Goal: Task Accomplishment & Management: Complete application form

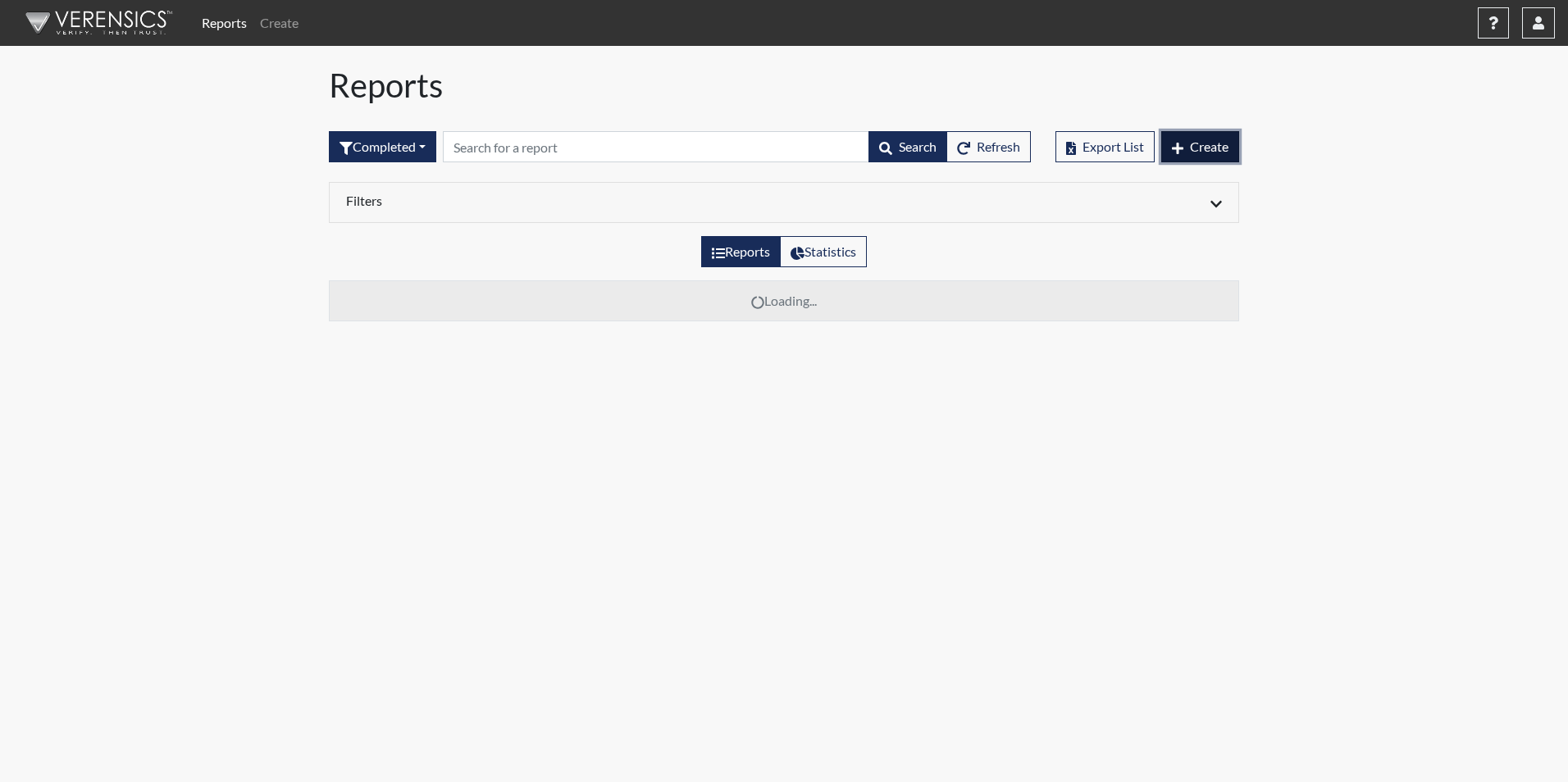
click at [1199, 148] on span "Create" at bounding box center [1209, 145] width 39 height 15
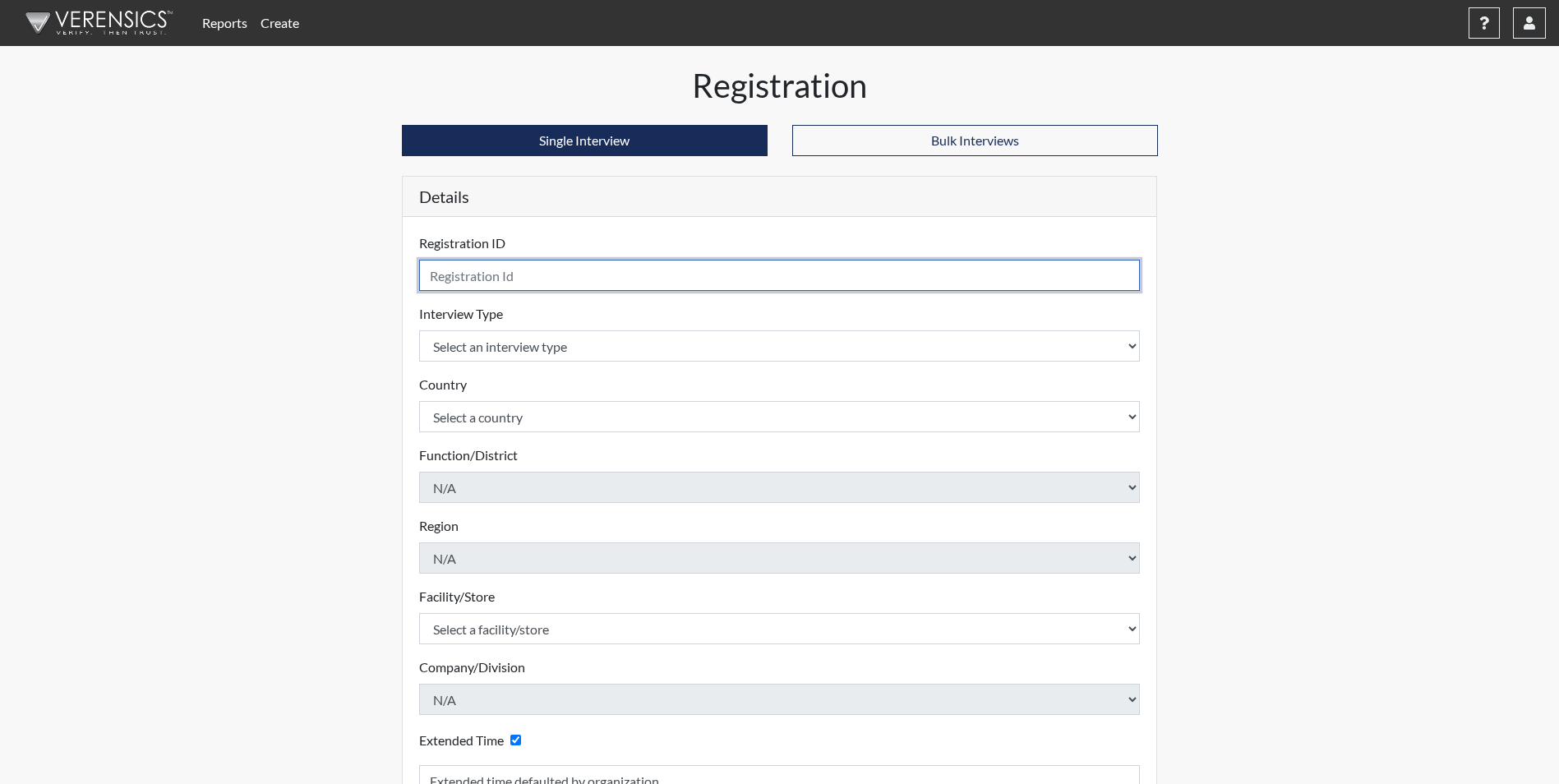
click at [470, 276] on input "text" at bounding box center [780, 275] width 722 height 31
type input "[PERSON_NAME] 5085"
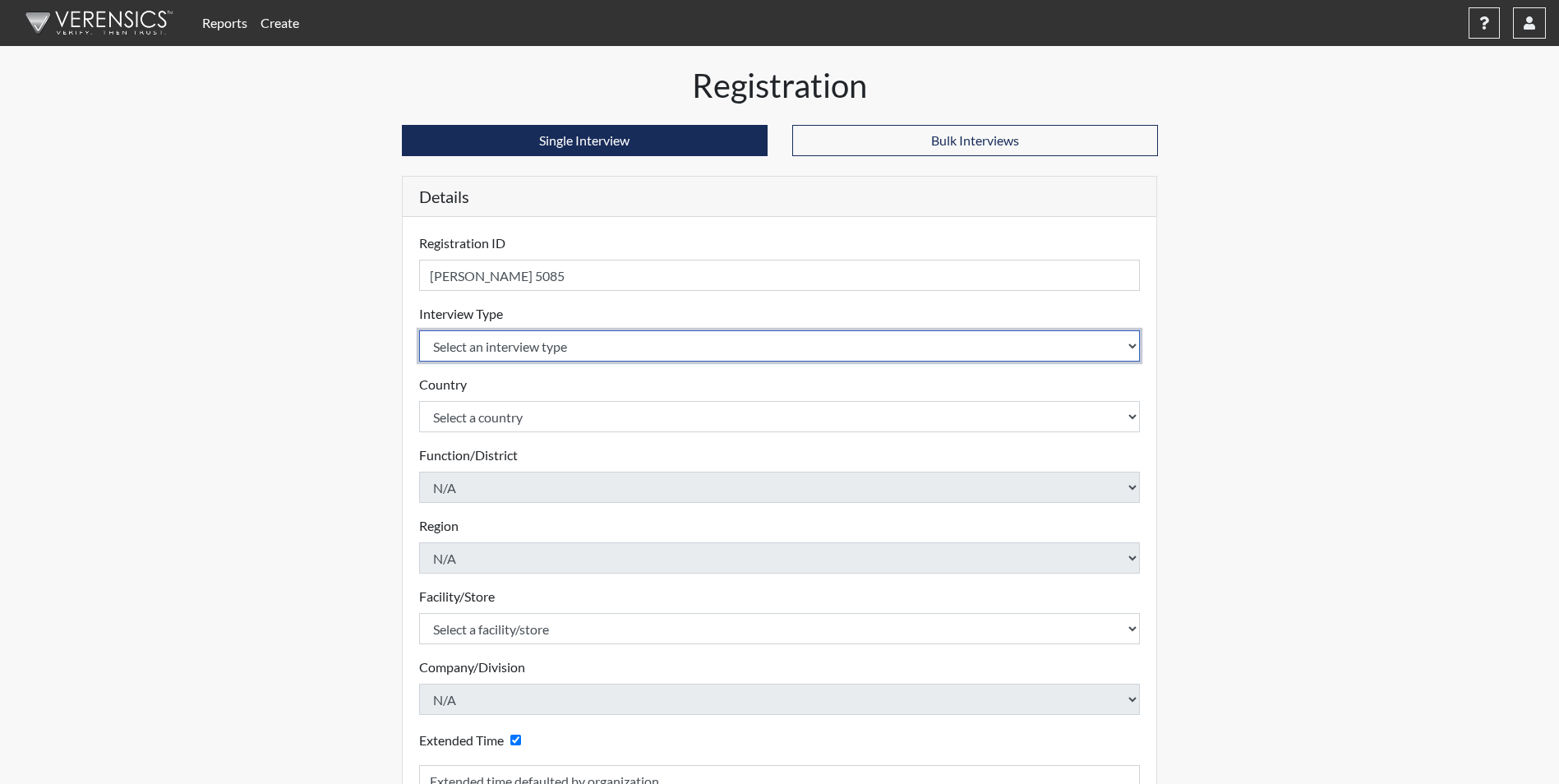
click at [487, 341] on select "Select an interview type Corrections Pre-Employment" at bounding box center [780, 346] width 722 height 31
select select "ff733e93-e1bf-11ea-9c9f-0eff0cf7eb8f"
click at [419, 330] on select "Select an interview type Corrections Pre-Employment" at bounding box center [780, 346] width 722 height 31
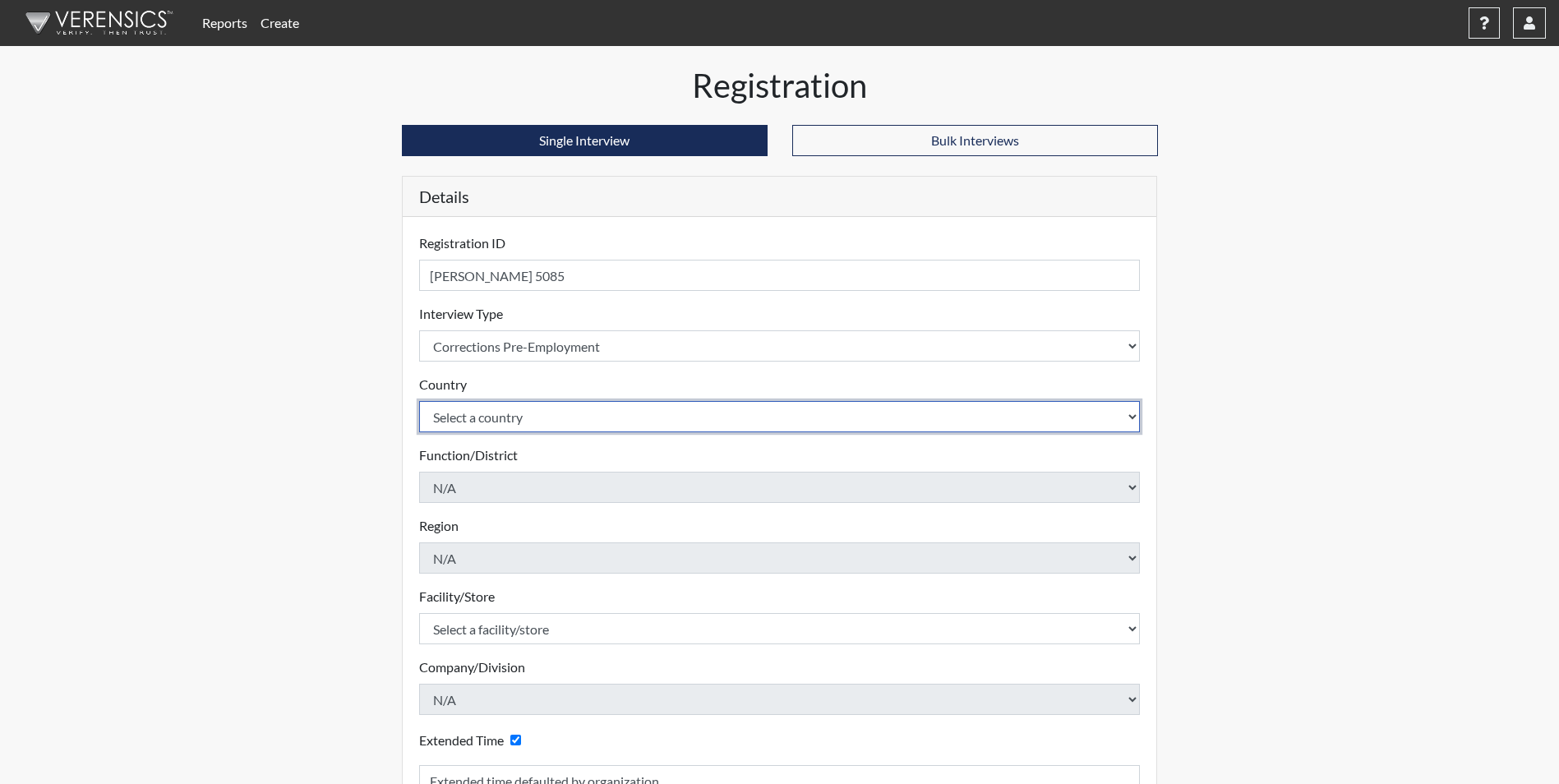
click at [518, 414] on select "Select a country [GEOGRAPHIC_DATA] [GEOGRAPHIC_DATA]" at bounding box center [780, 416] width 722 height 31
select select "united-states-of-[GEOGRAPHIC_DATA]"
click at [419, 401] on select "Select a country [GEOGRAPHIC_DATA] [GEOGRAPHIC_DATA]" at bounding box center [780, 416] width 722 height 31
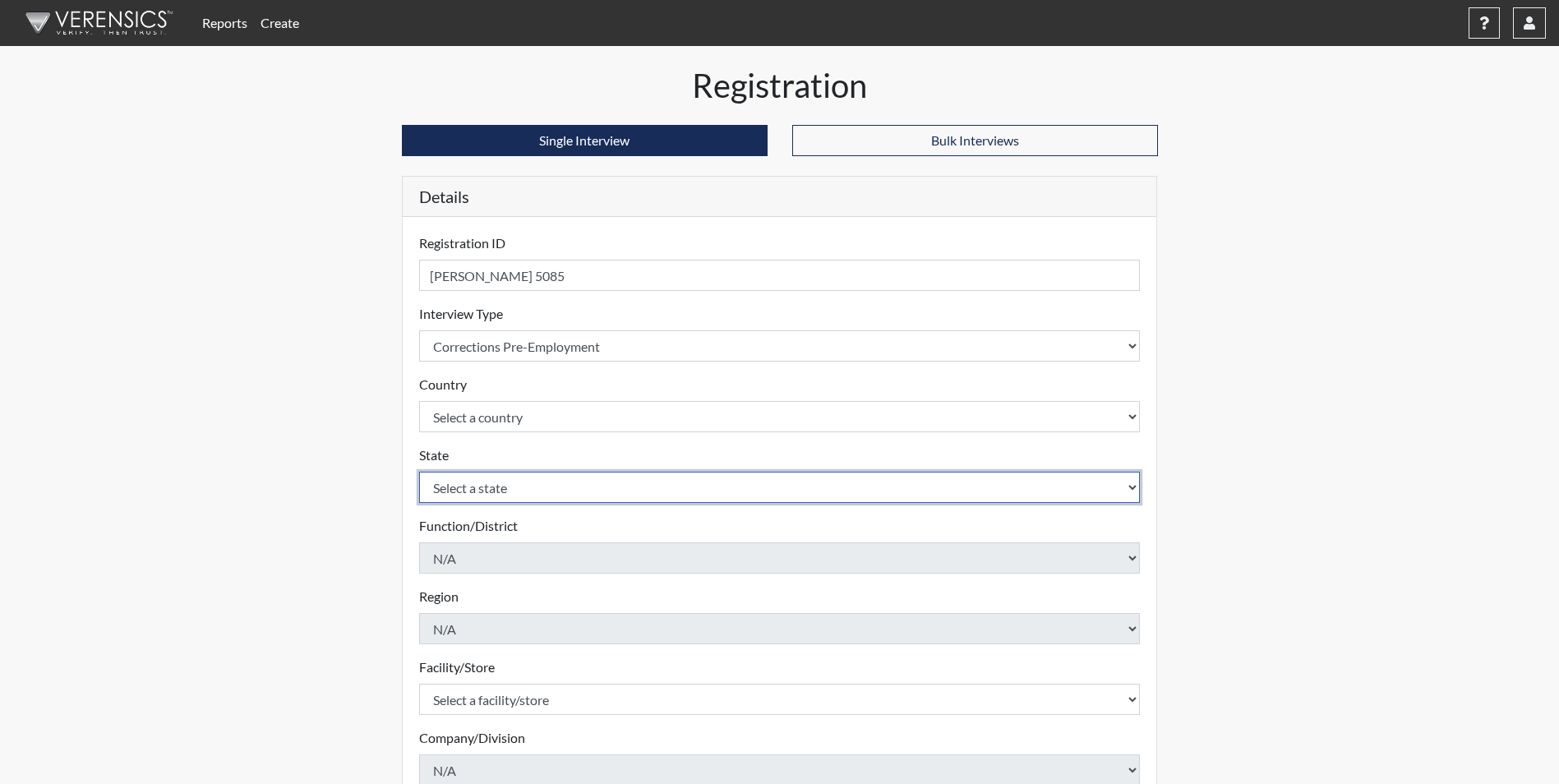
click at [485, 484] on select "Select a state [US_STATE] [US_STATE] [US_STATE] [US_STATE] [US_STATE] [US_STATE…" at bounding box center [780, 487] width 722 height 31
select select "SC"
click at [419, 472] on select "Select a state [US_STATE] [US_STATE] [US_STATE] [US_STATE] [US_STATE] [US_STATE…" at bounding box center [780, 487] width 722 height 31
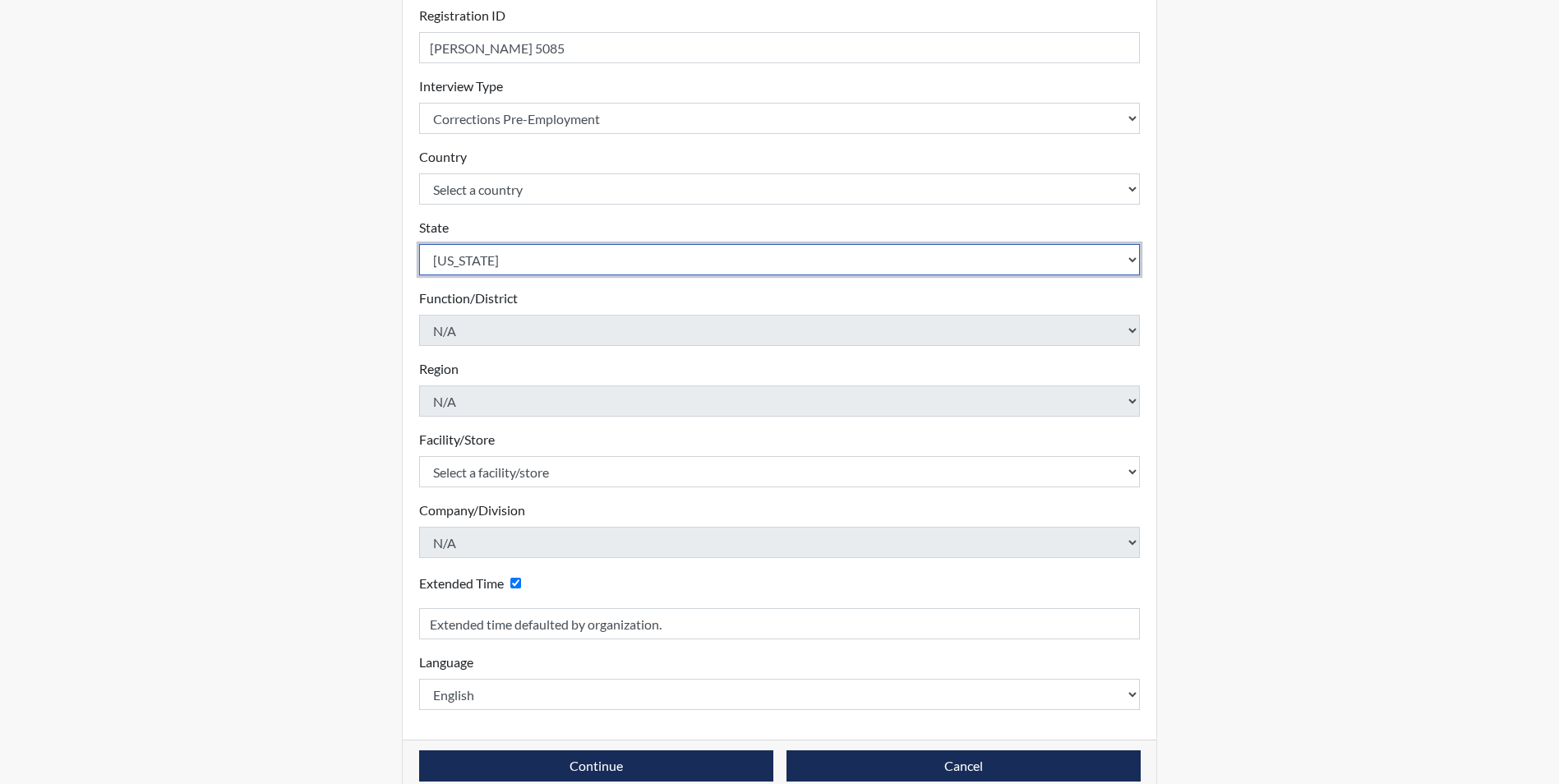
scroll to position [246, 0]
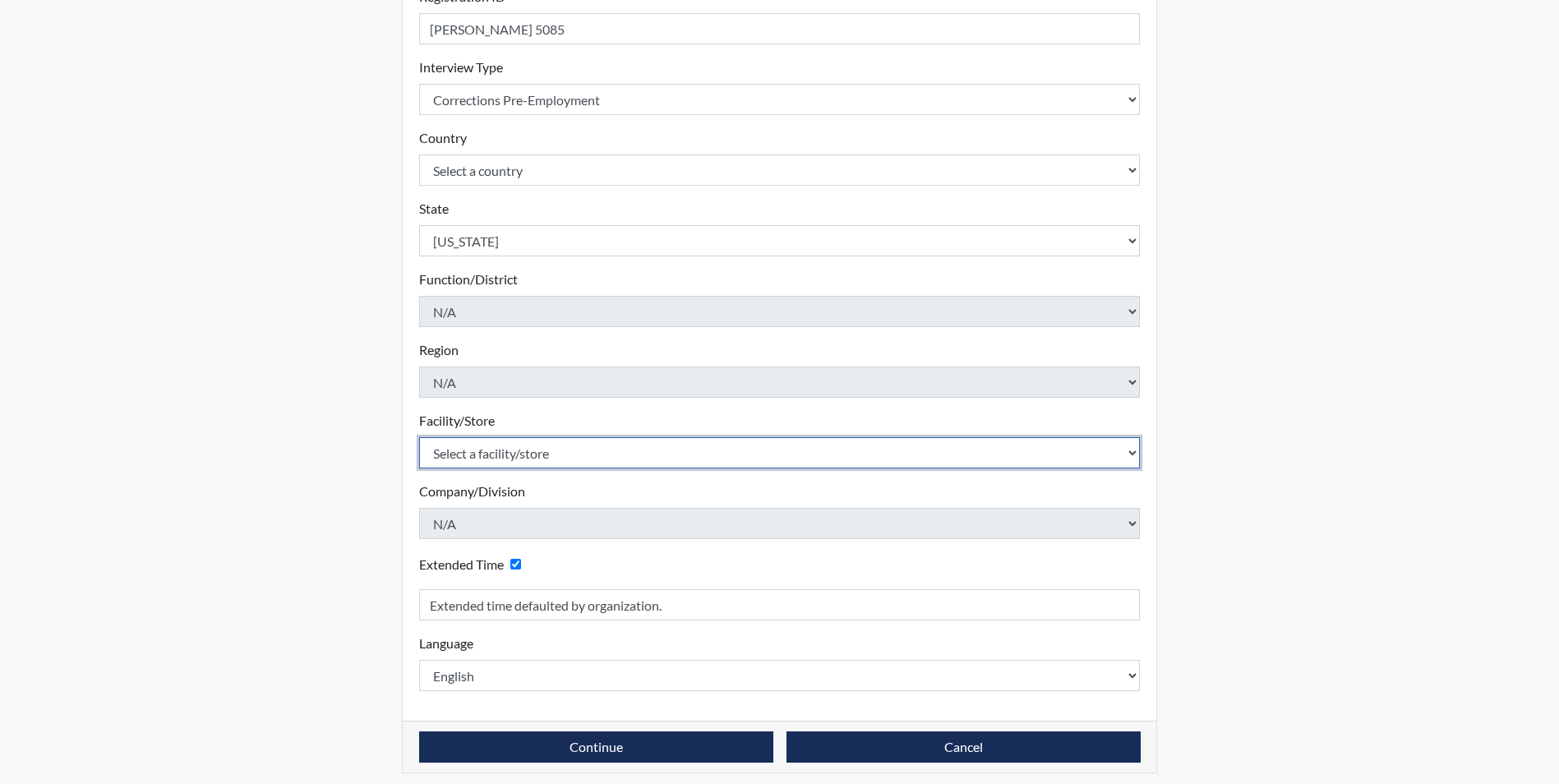
click at [499, 458] on select "Select a facility/store [GEOGRAPHIC_DATA] CI Broad River CI [PERSON_NAME] CI Di…" at bounding box center [780, 453] width 722 height 31
select select "d25ccce7-56e4-4ac3-94d1-4a6dbae4e778"
click at [419, 437] on select "Select a facility/store [GEOGRAPHIC_DATA] CI Broad River CI [PERSON_NAME] CI Di…" at bounding box center [780, 453] width 722 height 31
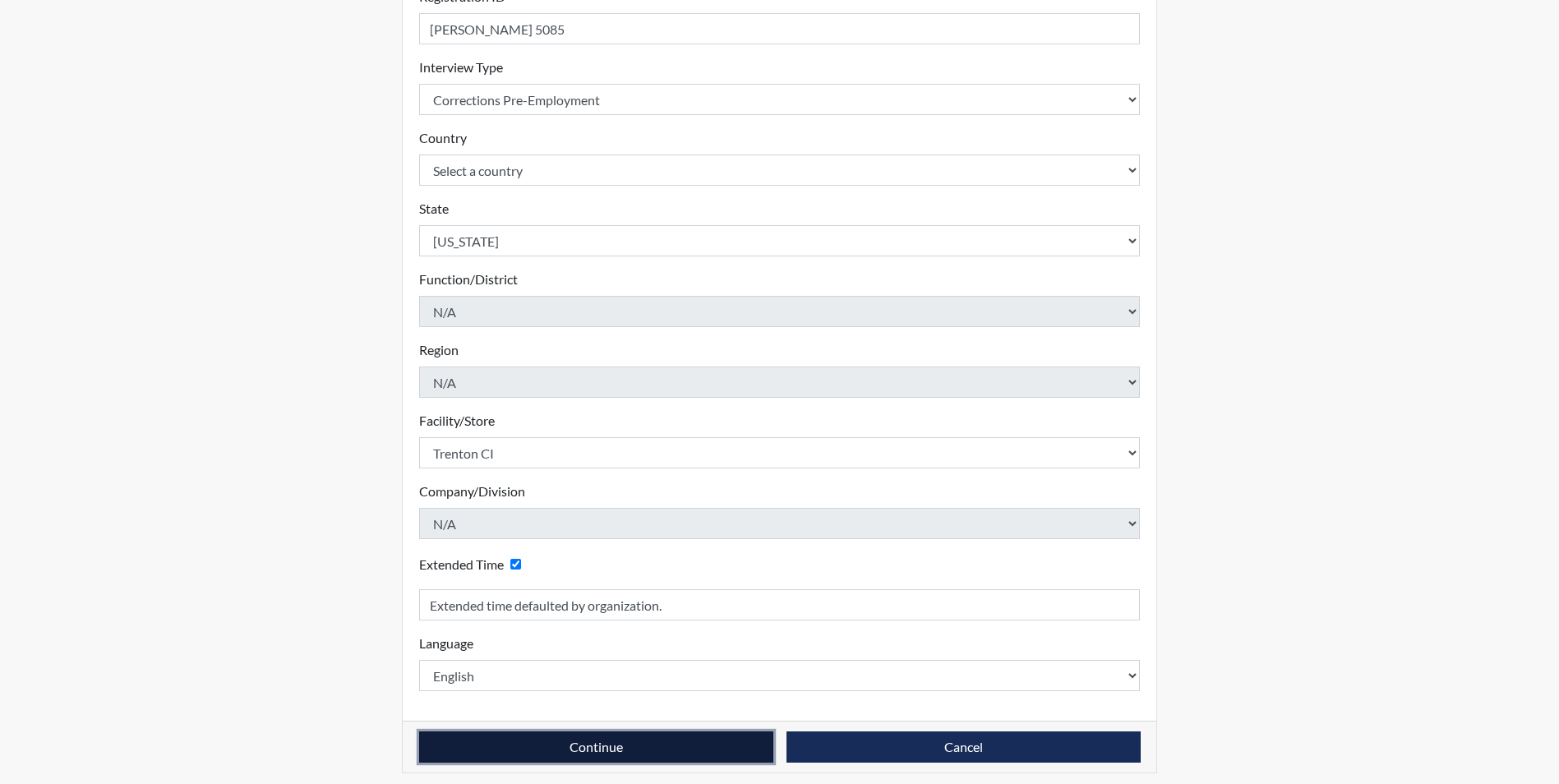
click at [528, 747] on button "Continue" at bounding box center [596, 747] width 354 height 31
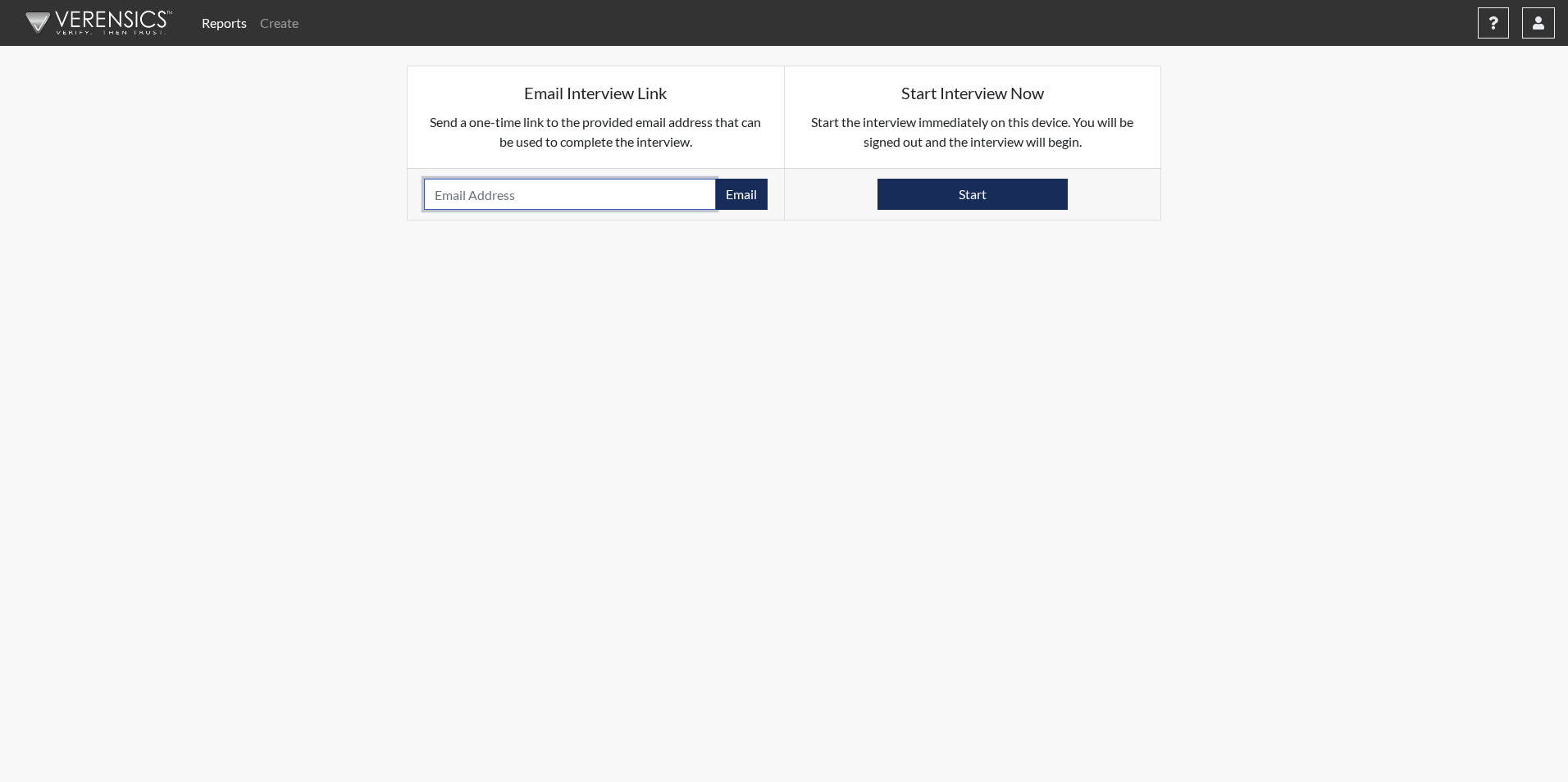
click at [457, 197] on input "email" at bounding box center [569, 194] width 292 height 31
paste input "[EMAIL_ADDRESS][DOMAIN_NAME]"
type input "[EMAIL_ADDRESS][DOMAIN_NAME]"
click at [745, 193] on button "Email" at bounding box center [742, 194] width 52 height 31
